Goal: Task Accomplishment & Management: Use online tool/utility

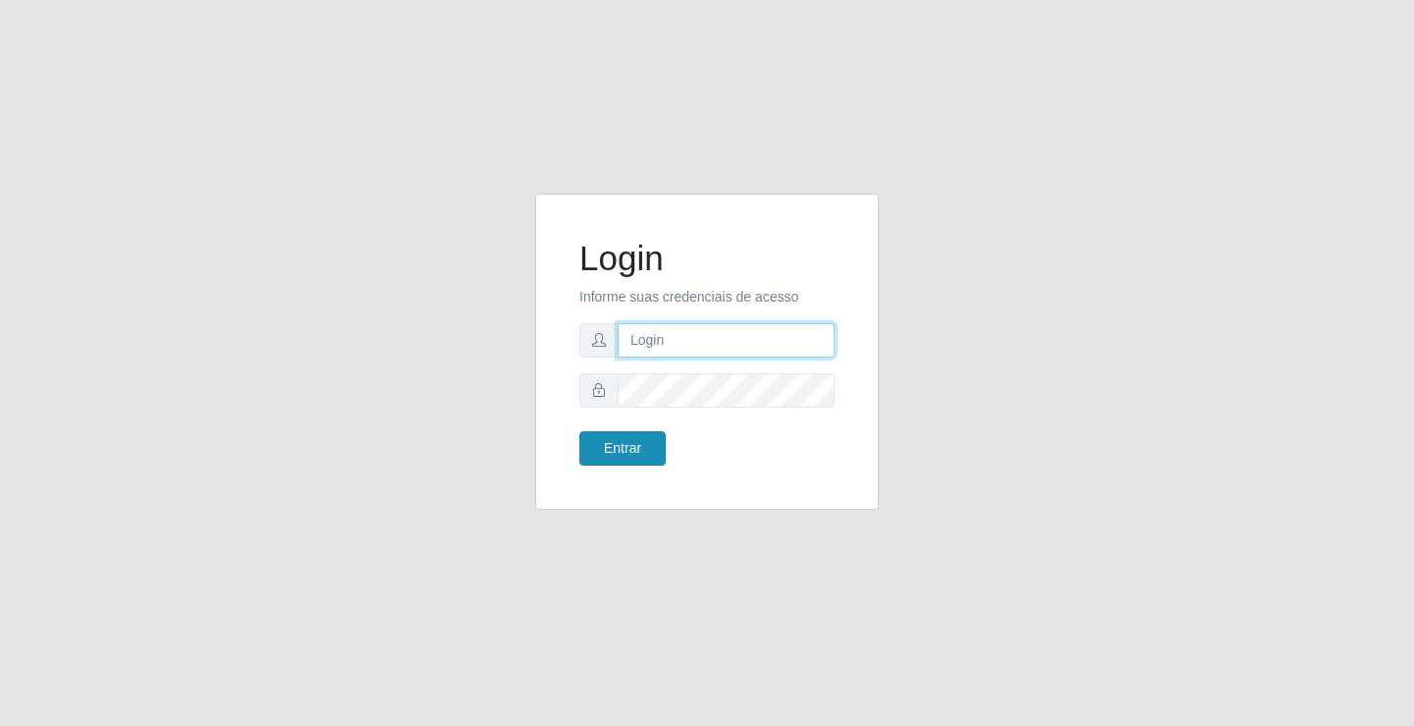
type input "[EMAIL_ADDRESS][DOMAIN_NAME]"
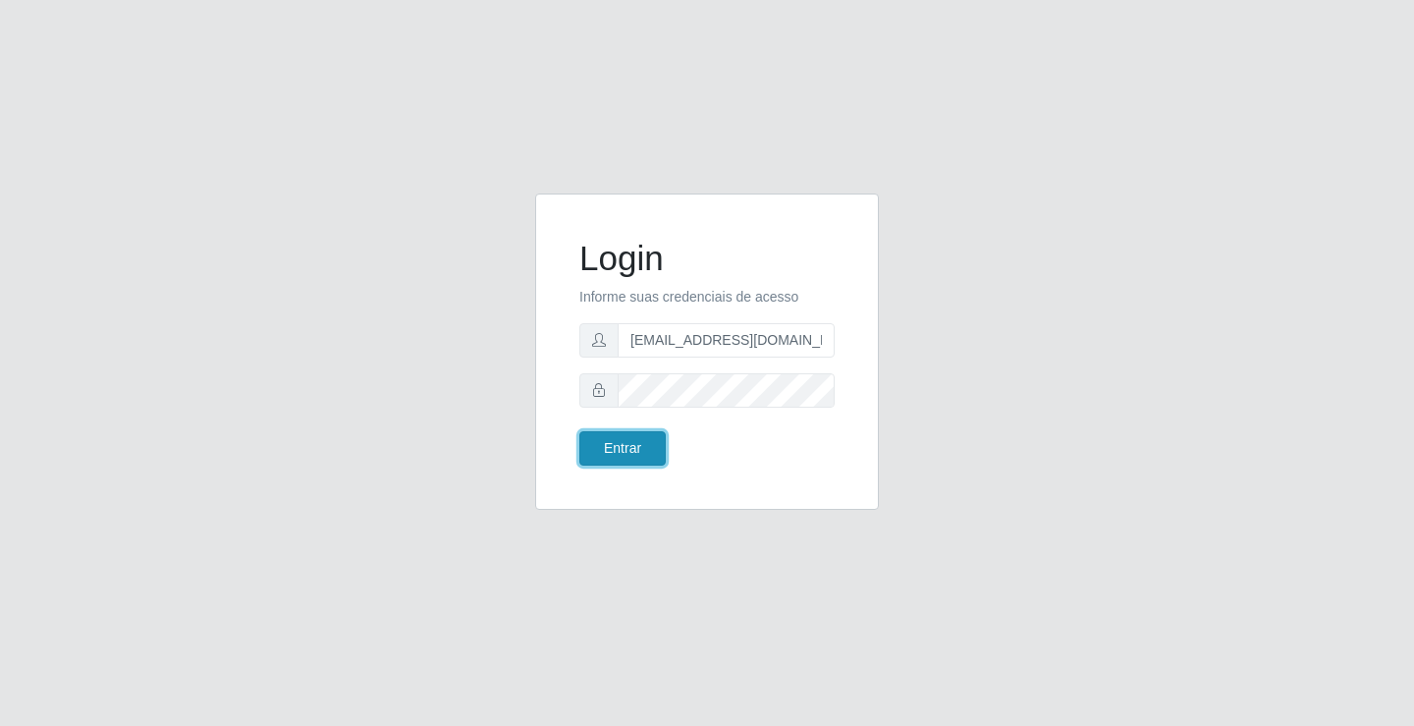
click at [620, 457] on button "Entrar" at bounding box center [622, 448] width 86 height 34
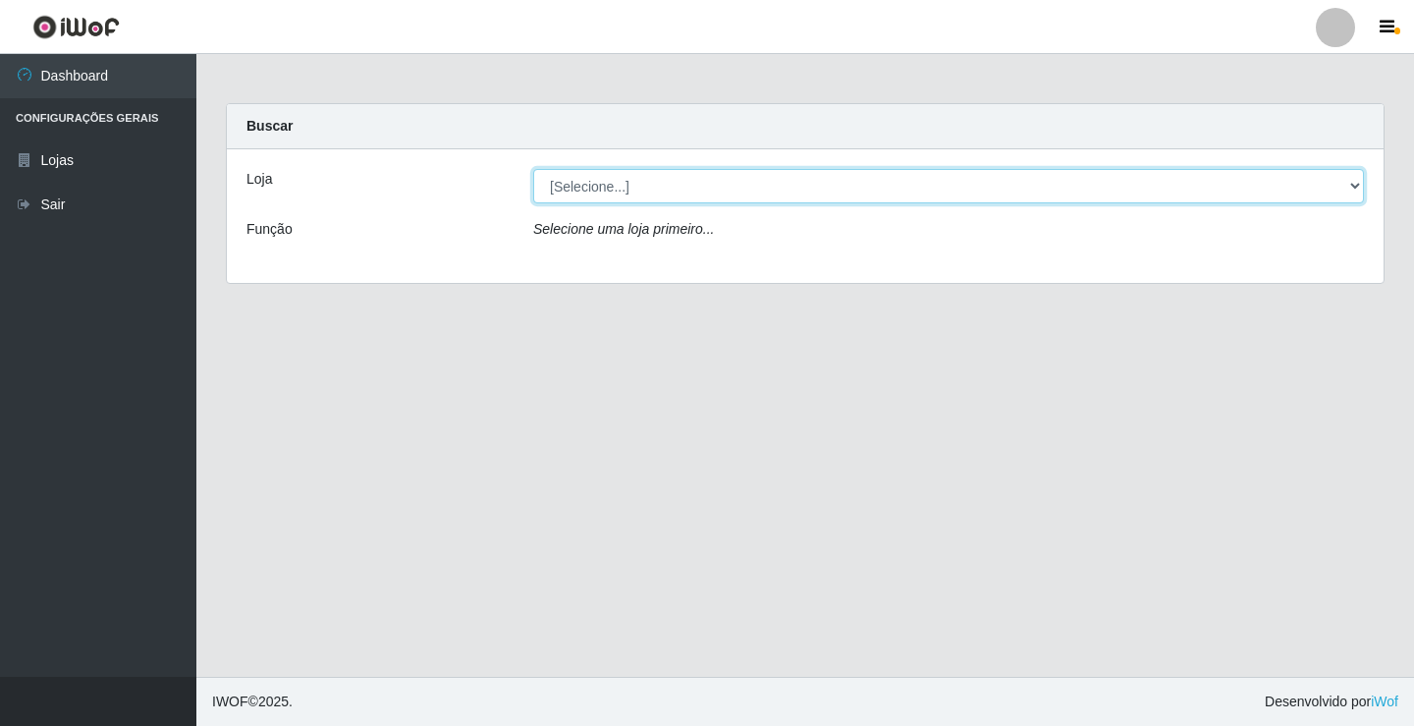
click at [706, 190] on select "[Selecione...] Rede Potiguar 4 - Extremoz" at bounding box center [948, 186] width 831 height 34
select select "78"
click at [533, 169] on select "[Selecione...] Rede Potiguar 4 - Extremoz" at bounding box center [948, 186] width 831 height 34
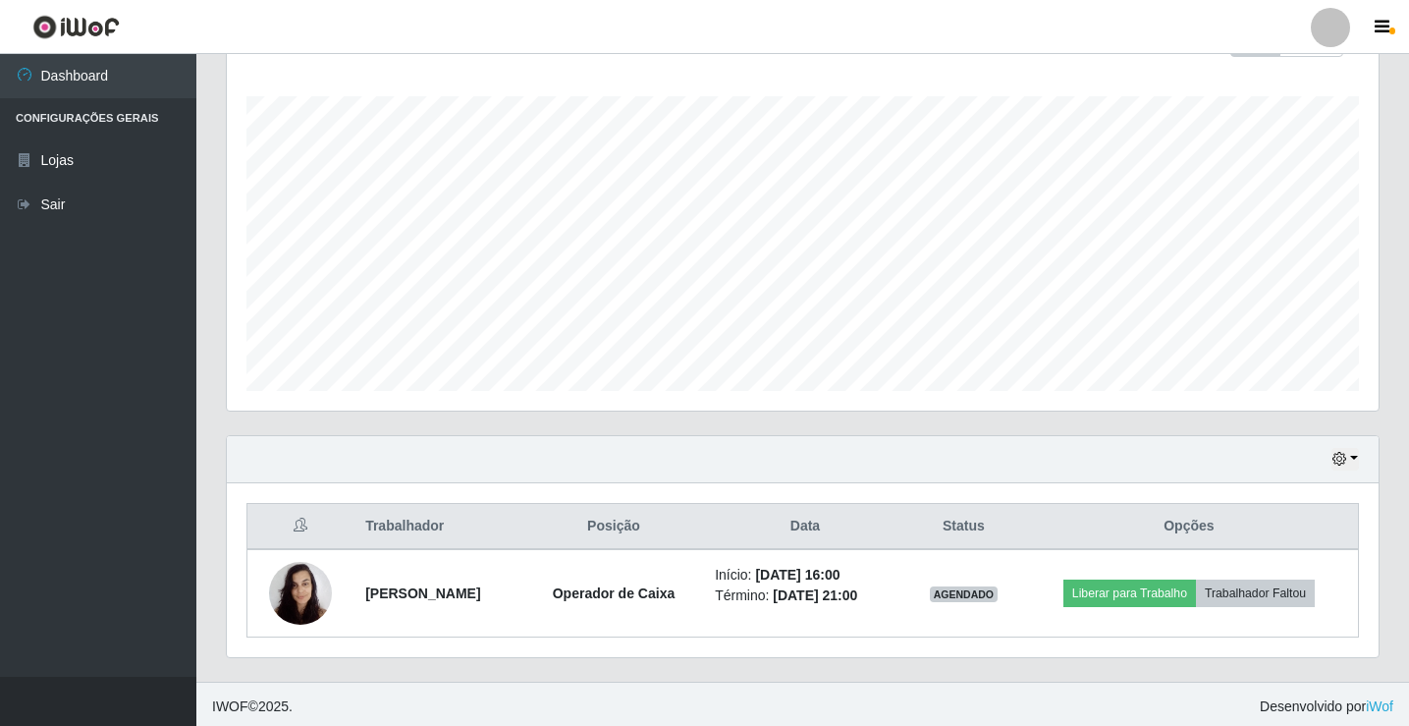
scroll to position [316, 0]
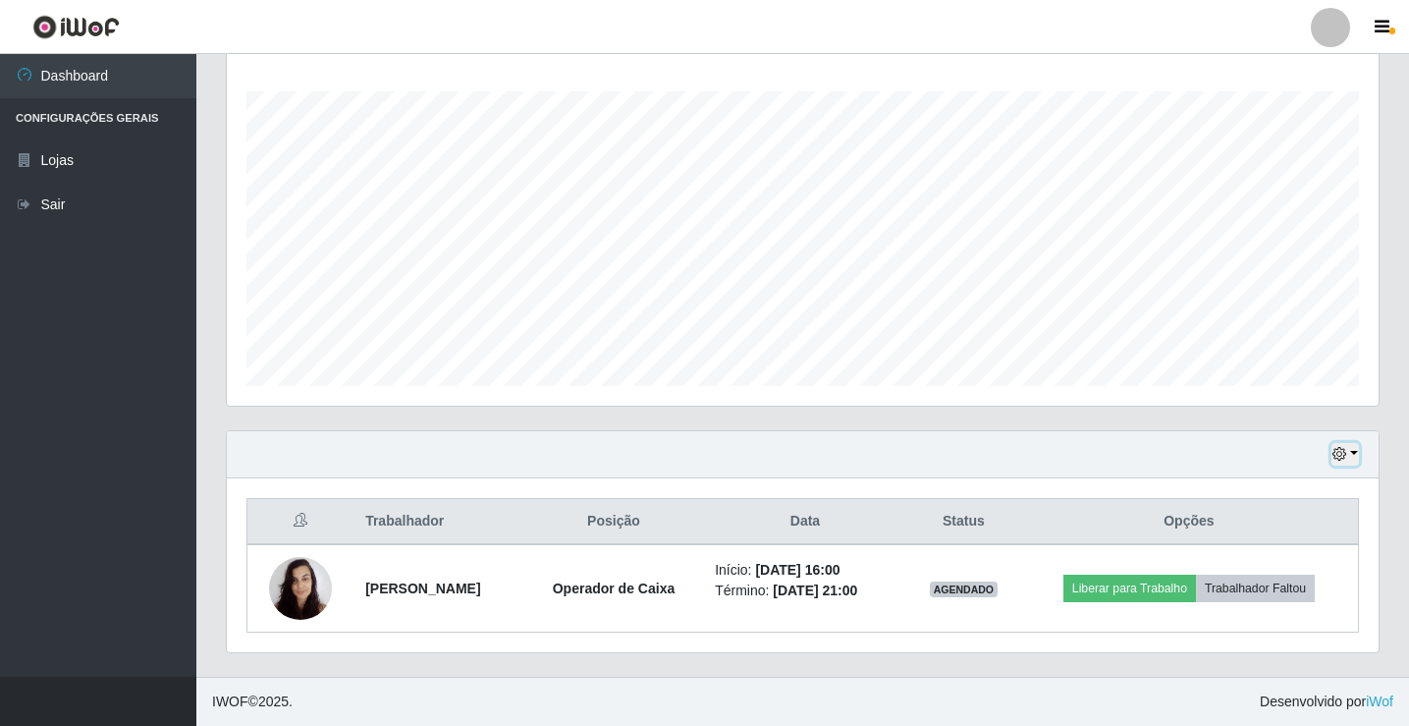
click at [1355, 452] on button "button" at bounding box center [1345, 454] width 27 height 23
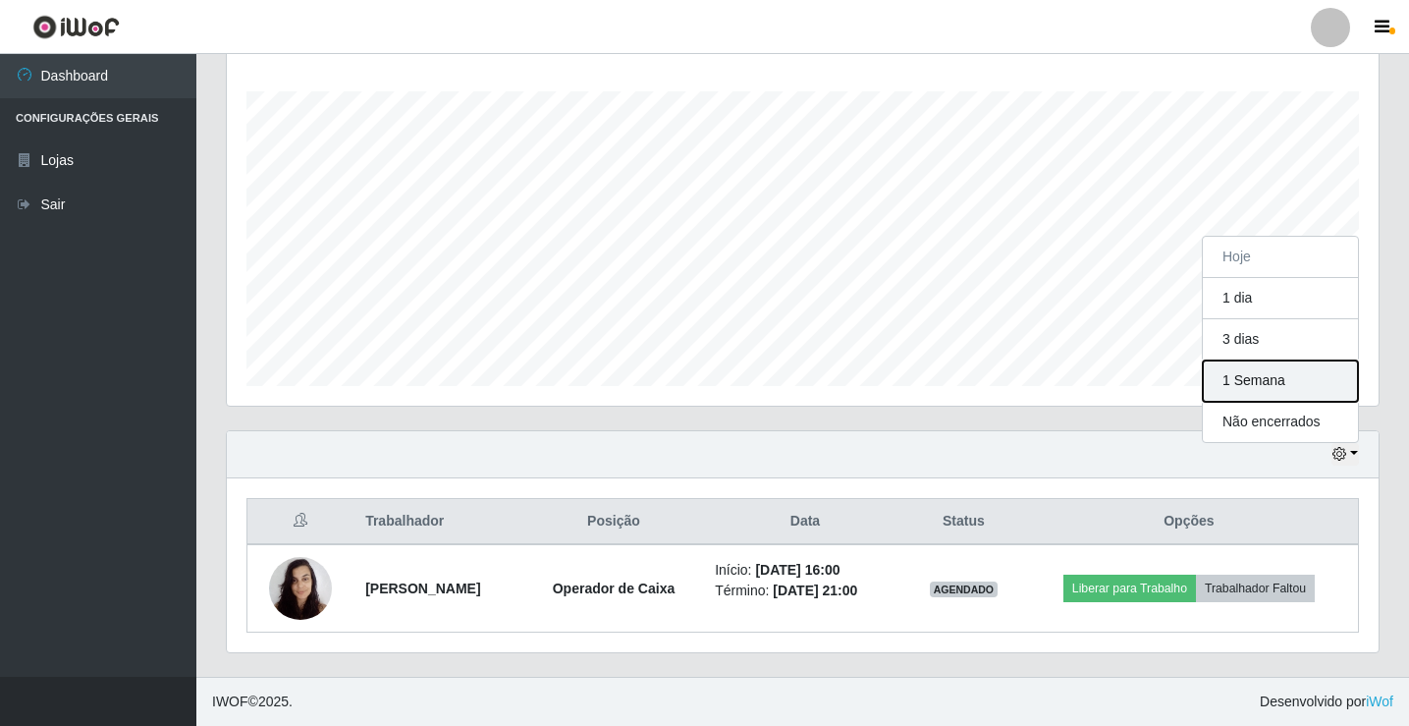
click at [1290, 384] on button "1 Semana" at bounding box center [1280, 380] width 155 height 41
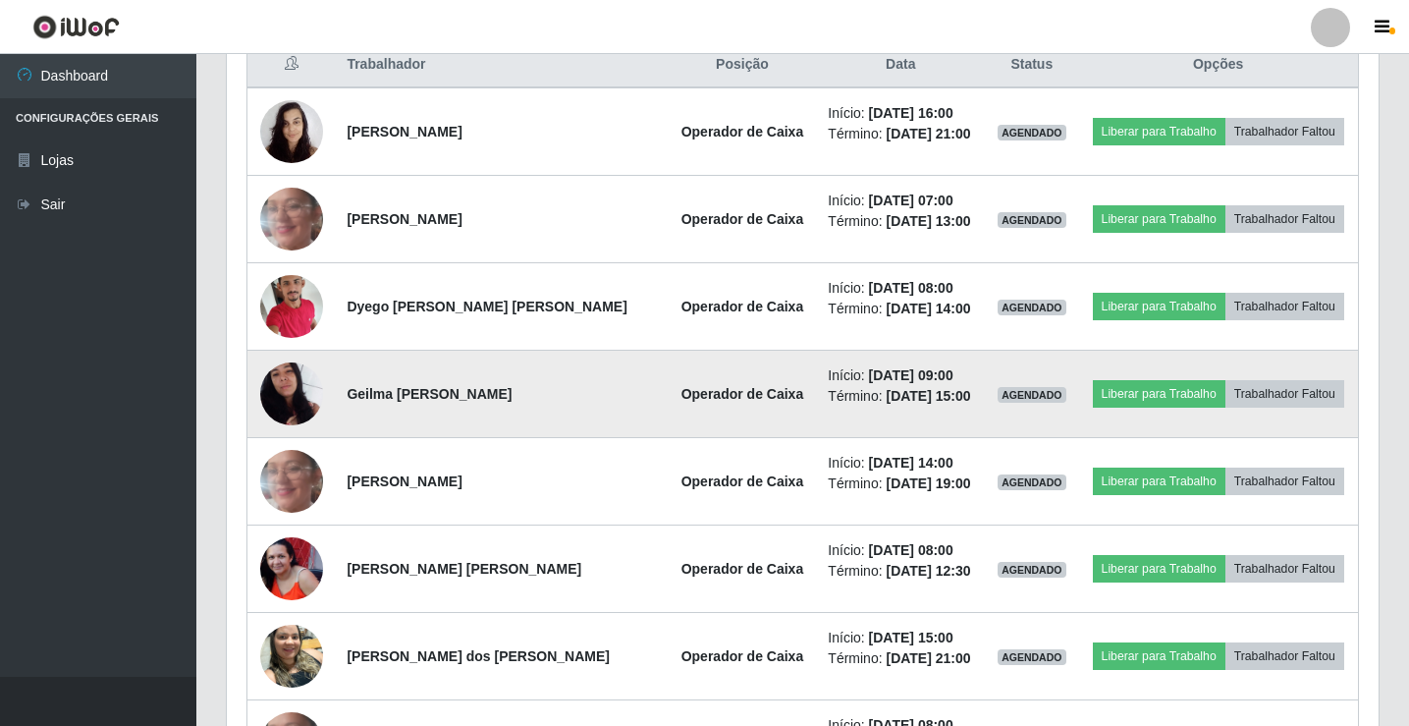
scroll to position [807, 0]
